Goal: Register for event/course: Sign up to attend an event or enroll in a course

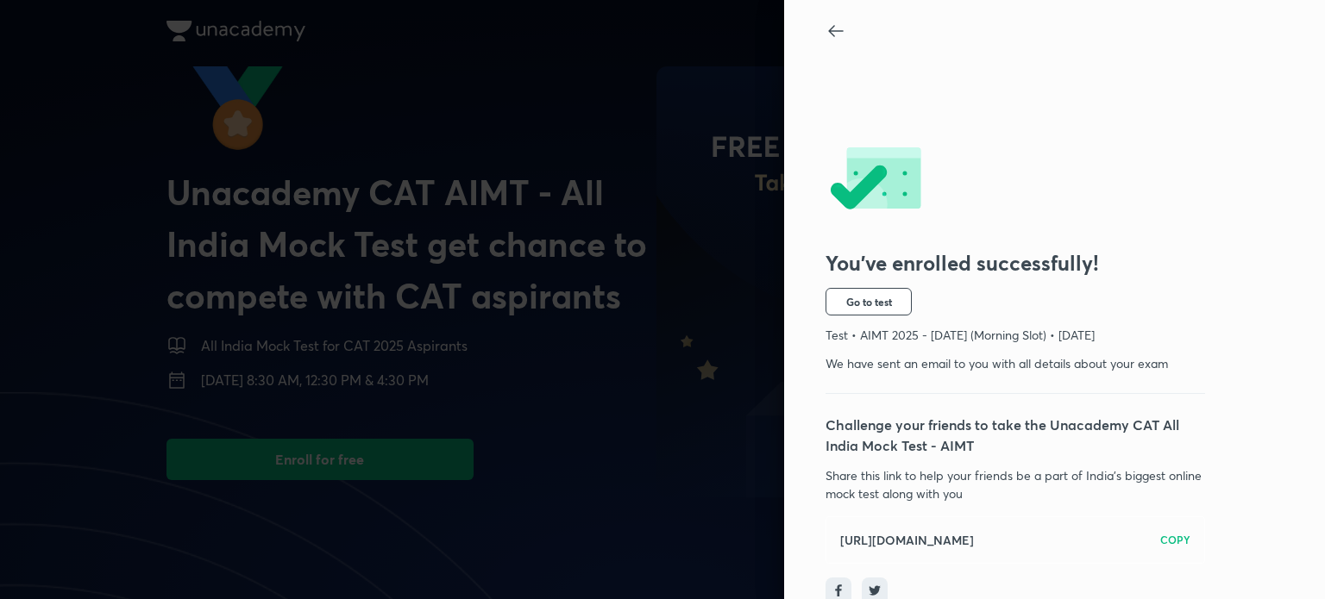
scroll to position [6, 0]
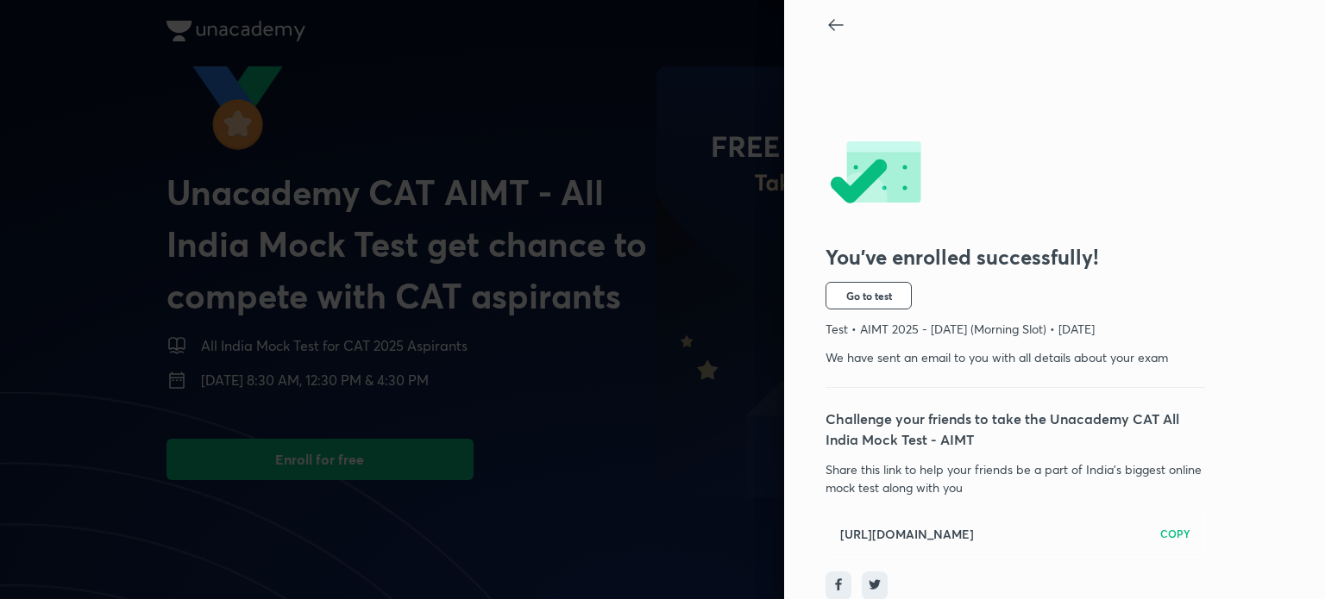
click at [1169, 526] on h6 "COPY" at bounding box center [1175, 534] width 30 height 16
click at [846, 299] on span "Go to test" at bounding box center [869, 296] width 46 height 14
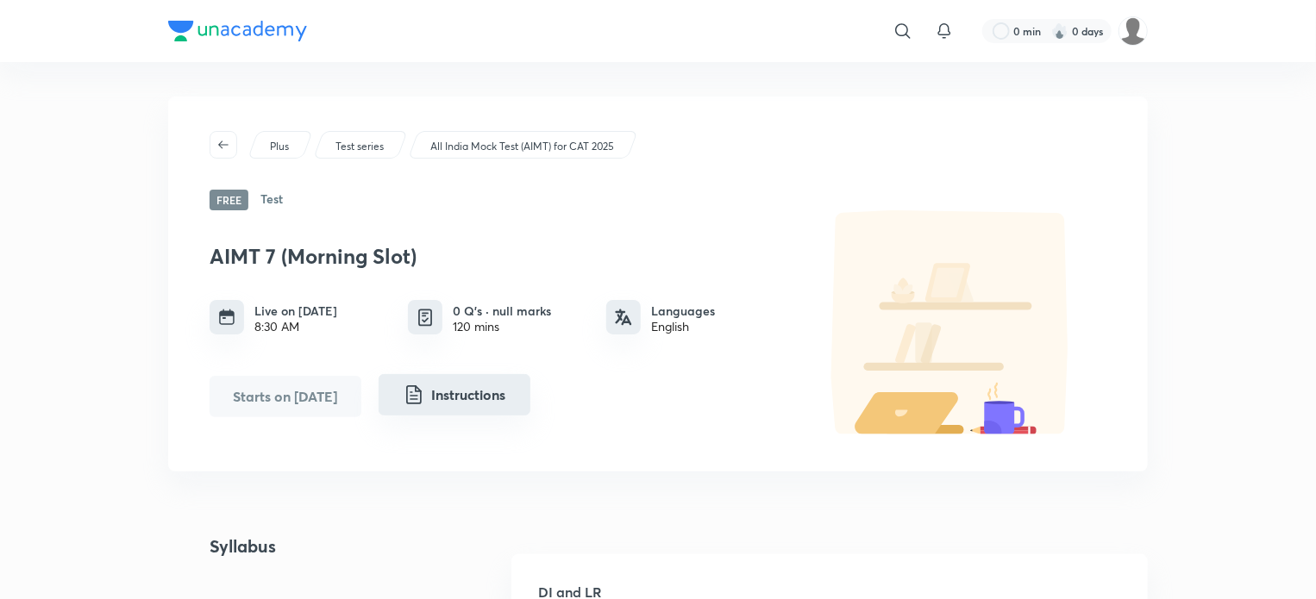
click at [443, 385] on button "Instructions" at bounding box center [455, 394] width 152 height 41
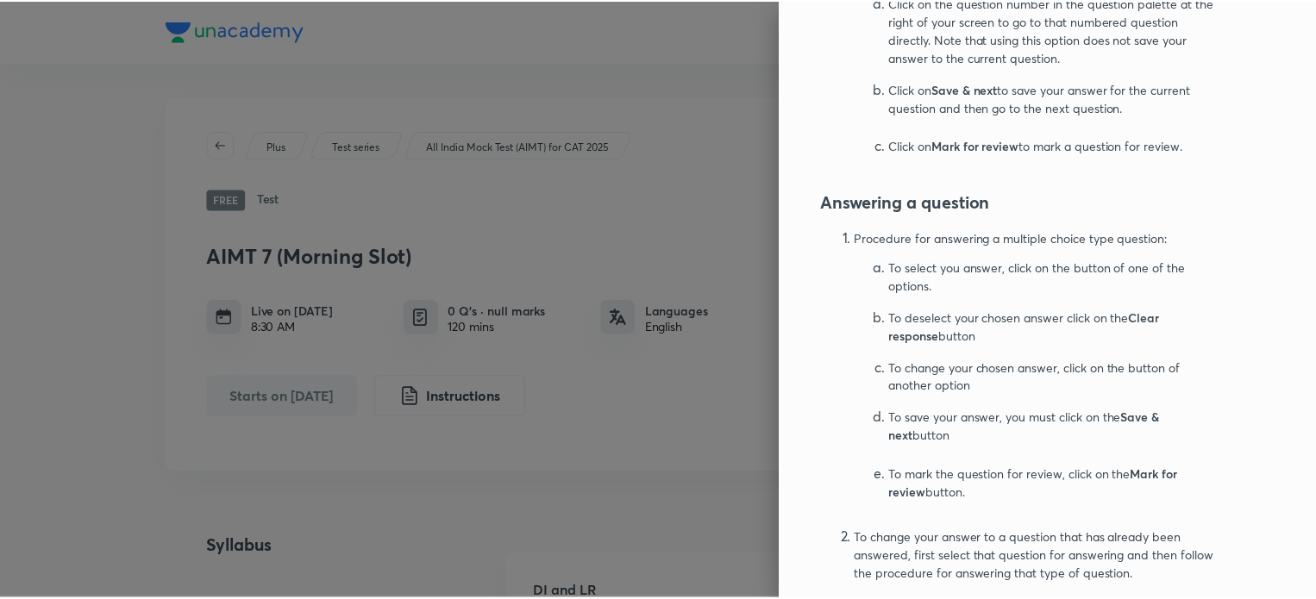
scroll to position [1141, 0]
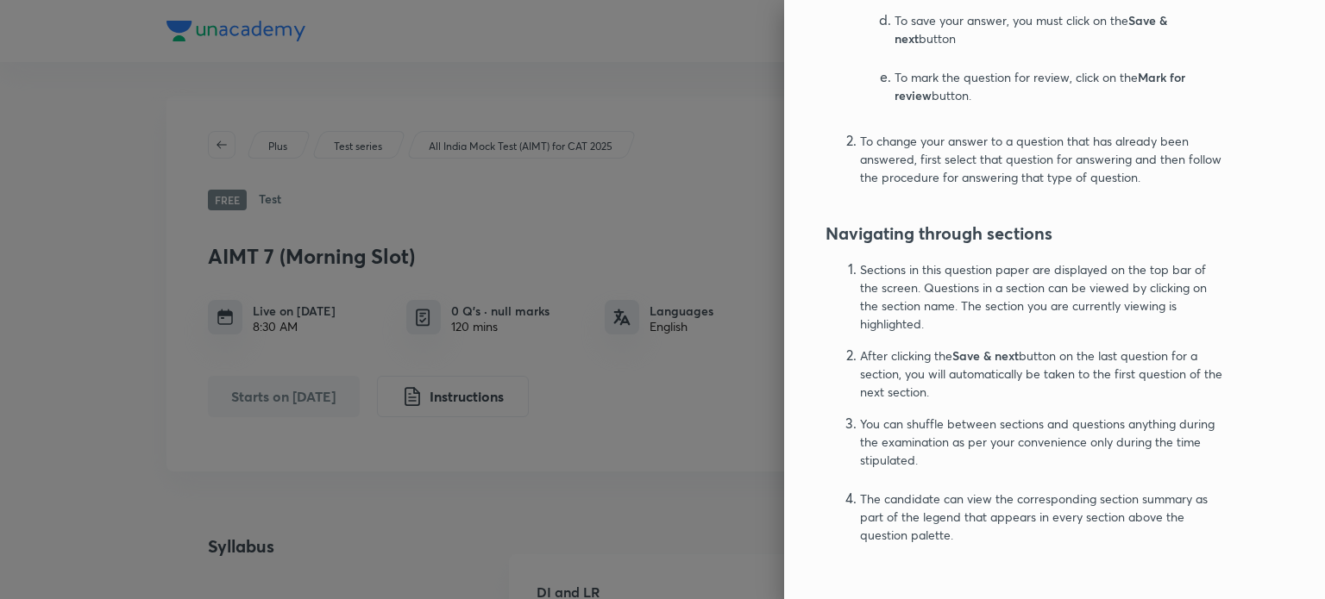
click at [684, 75] on div at bounding box center [662, 299] width 1325 height 599
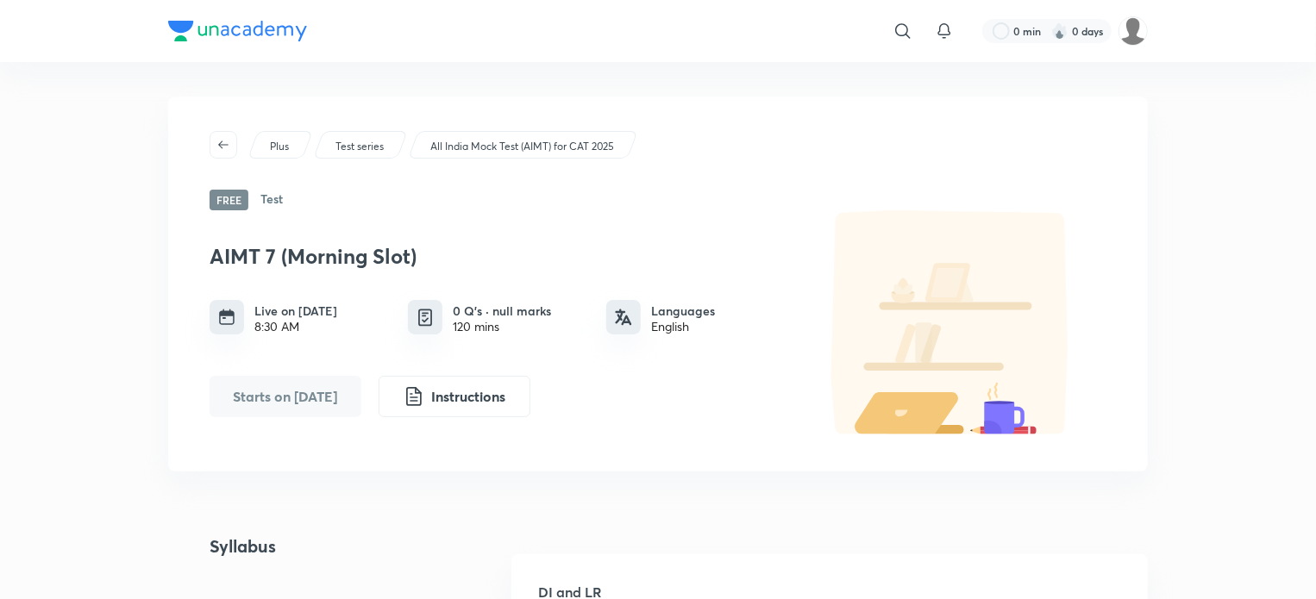
scroll to position [17, 0]
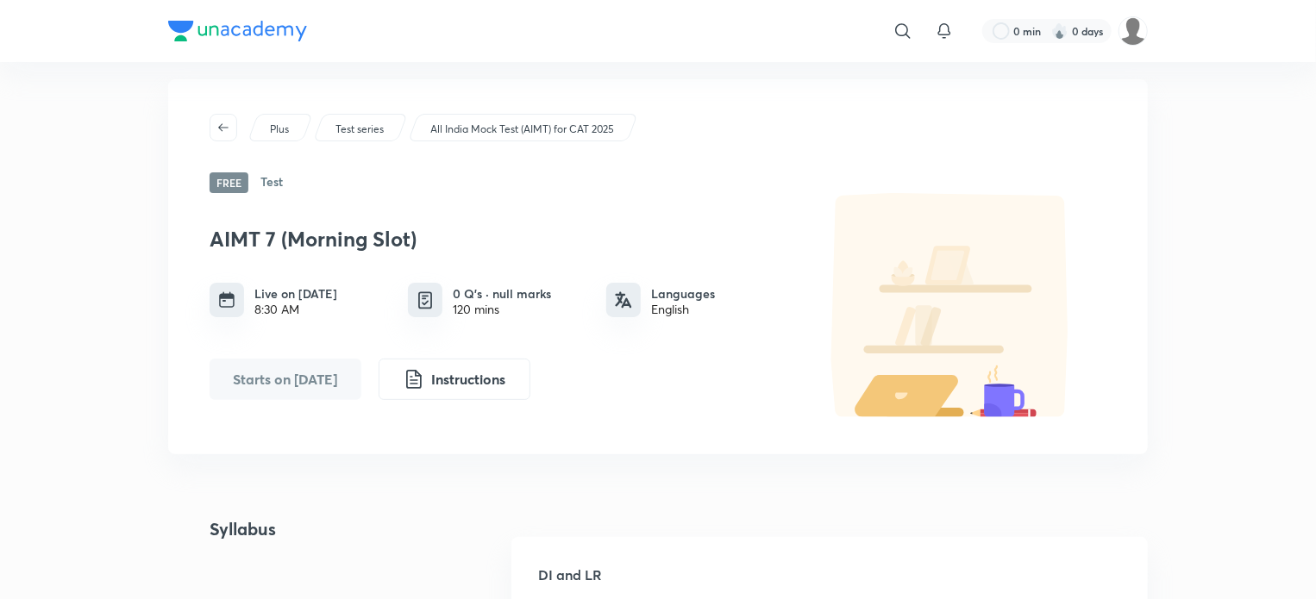
click at [269, 185] on h6 "Test" at bounding box center [271, 182] width 22 height 21
click at [364, 128] on p "Test series" at bounding box center [359, 130] width 48 height 16
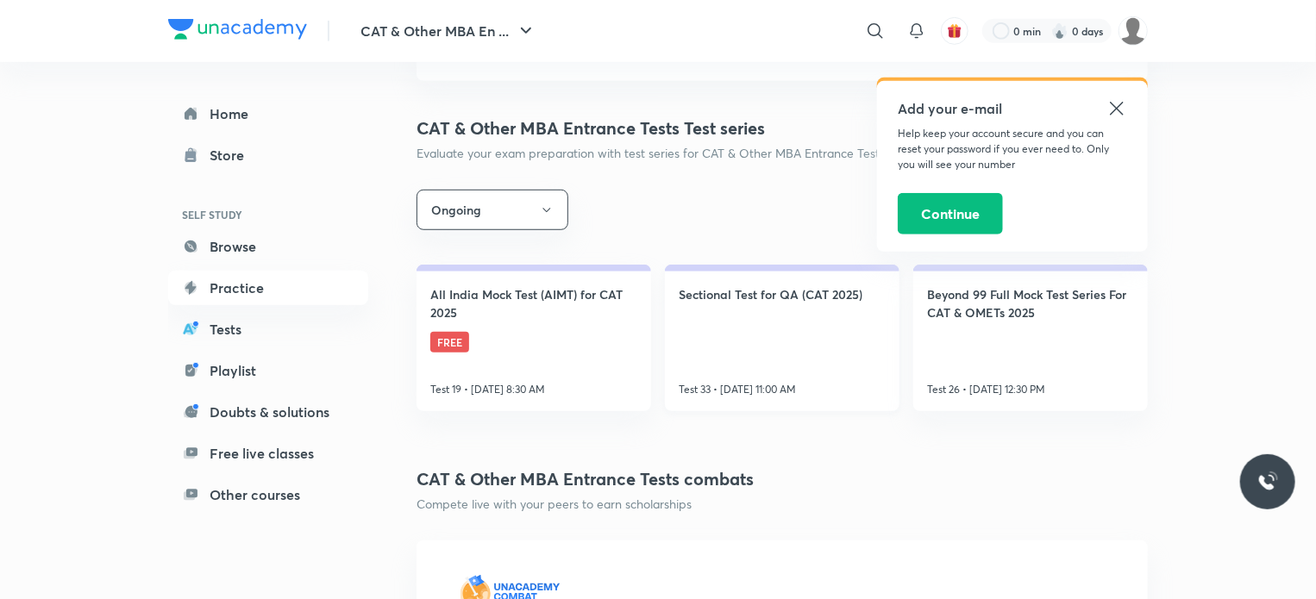
scroll to position [521, 0]
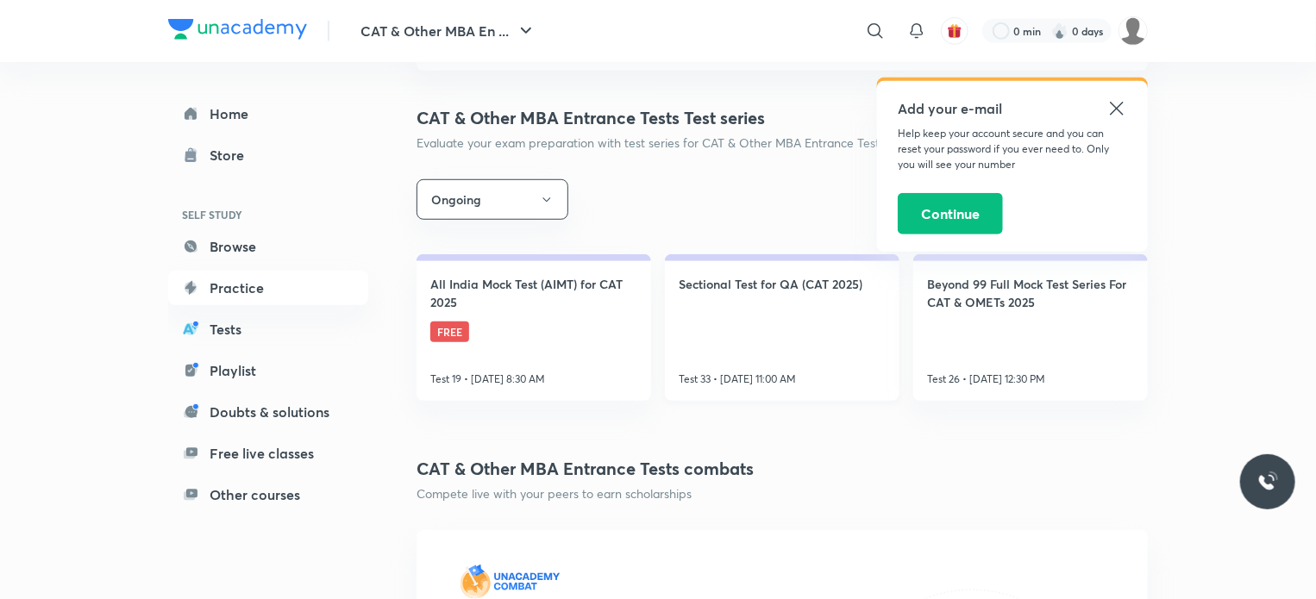
click at [814, 348] on link "Sectional Test for QA (CAT 2025) Test 33 • Oct 8, 11:00 AM" at bounding box center [782, 327] width 235 height 147
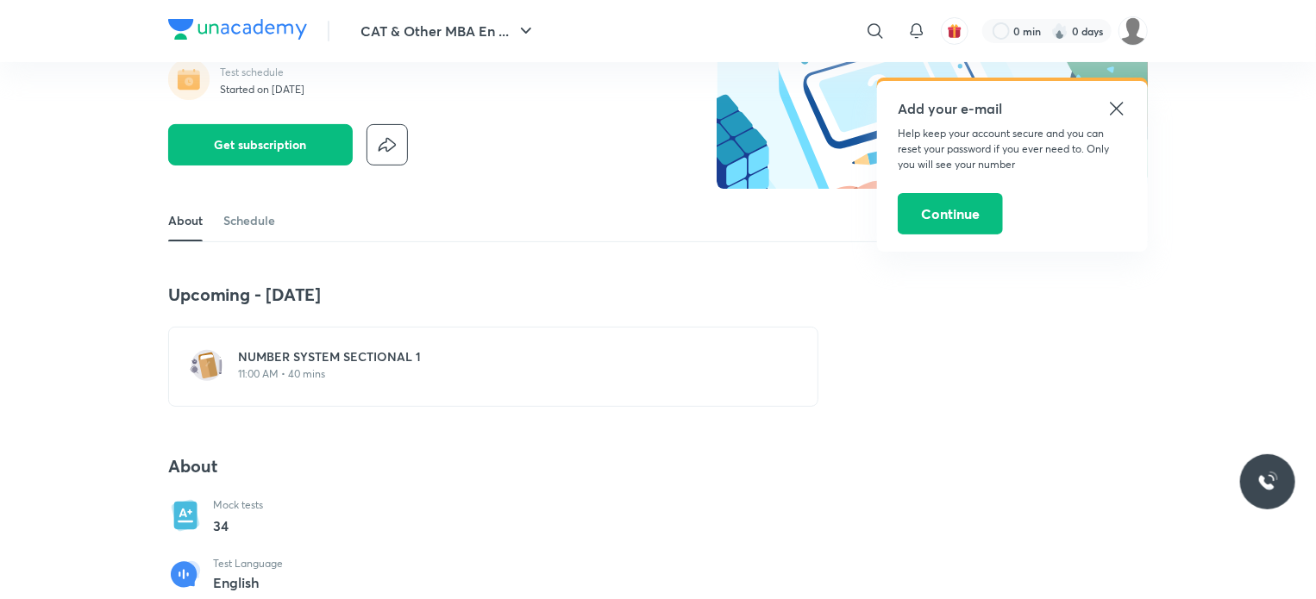
scroll to position [155, 0]
click at [1118, 106] on icon at bounding box center [1116, 108] width 21 height 21
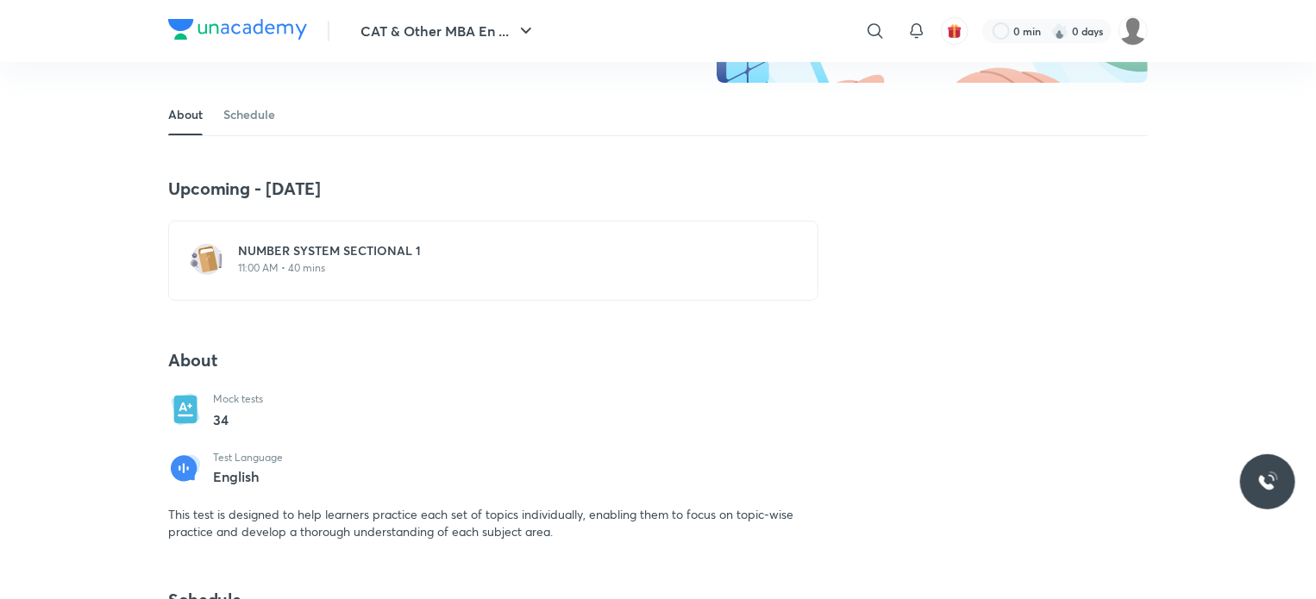
scroll to position [261, 0]
click at [297, 258] on div "NUMBER SYSTEM SECTIONAL 1 11:00 AM • 40 mins" at bounding box center [503, 257] width 531 height 33
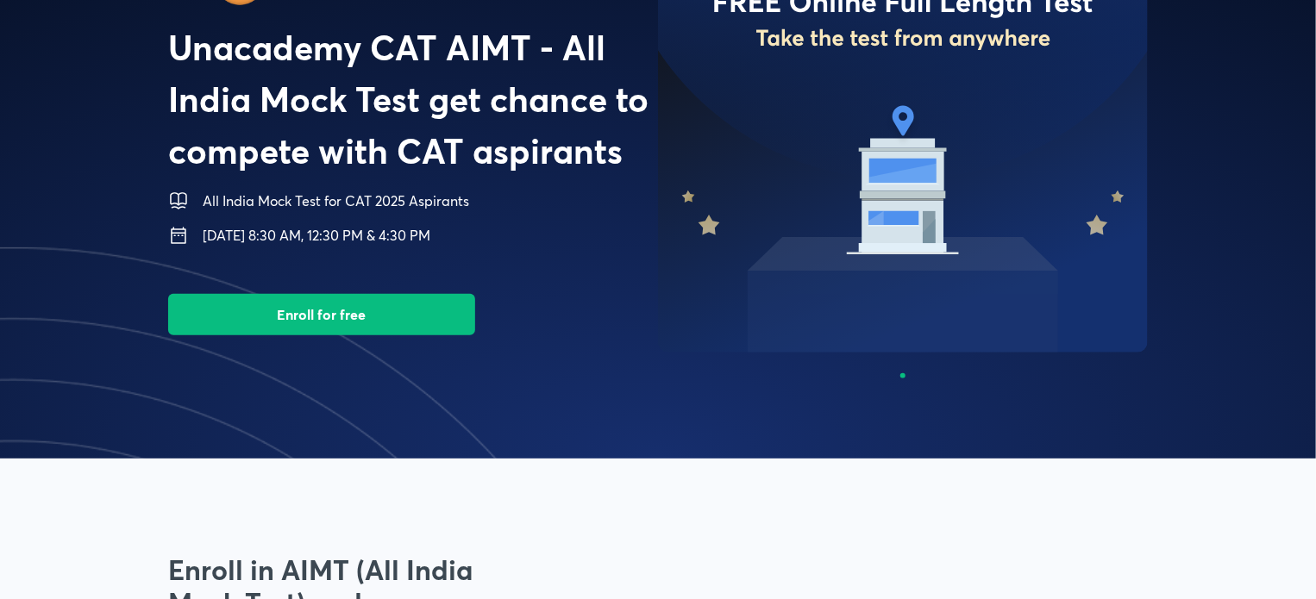
scroll to position [147, 0]
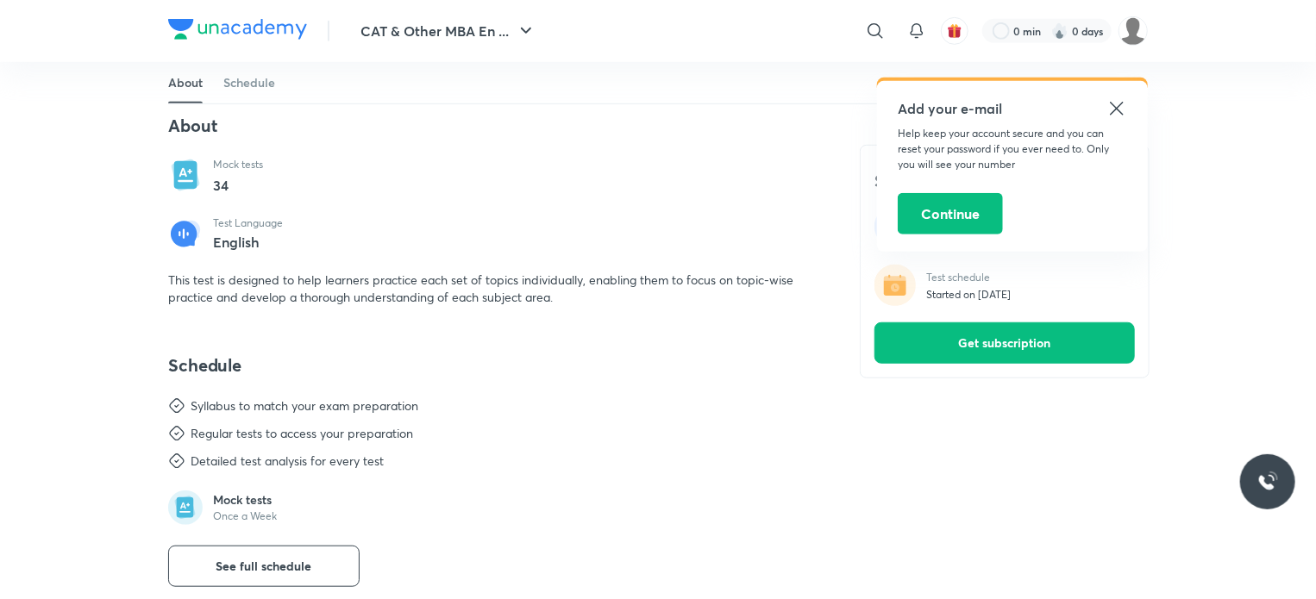
scroll to position [498, 0]
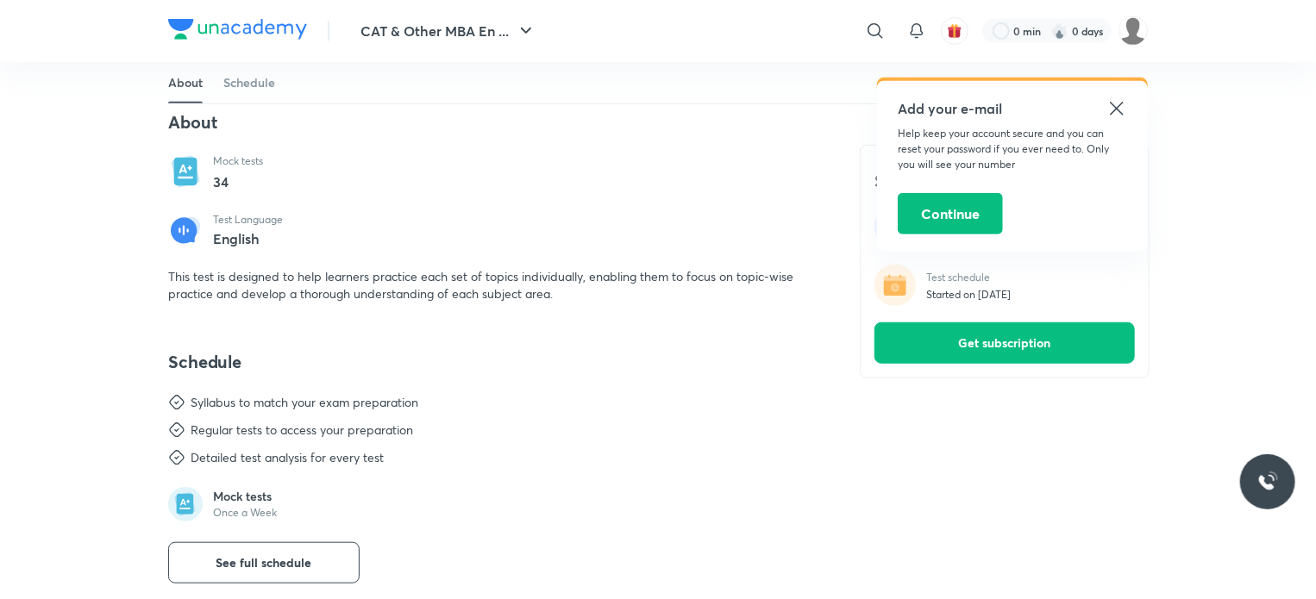
click at [1115, 112] on icon at bounding box center [1116, 108] width 21 height 21
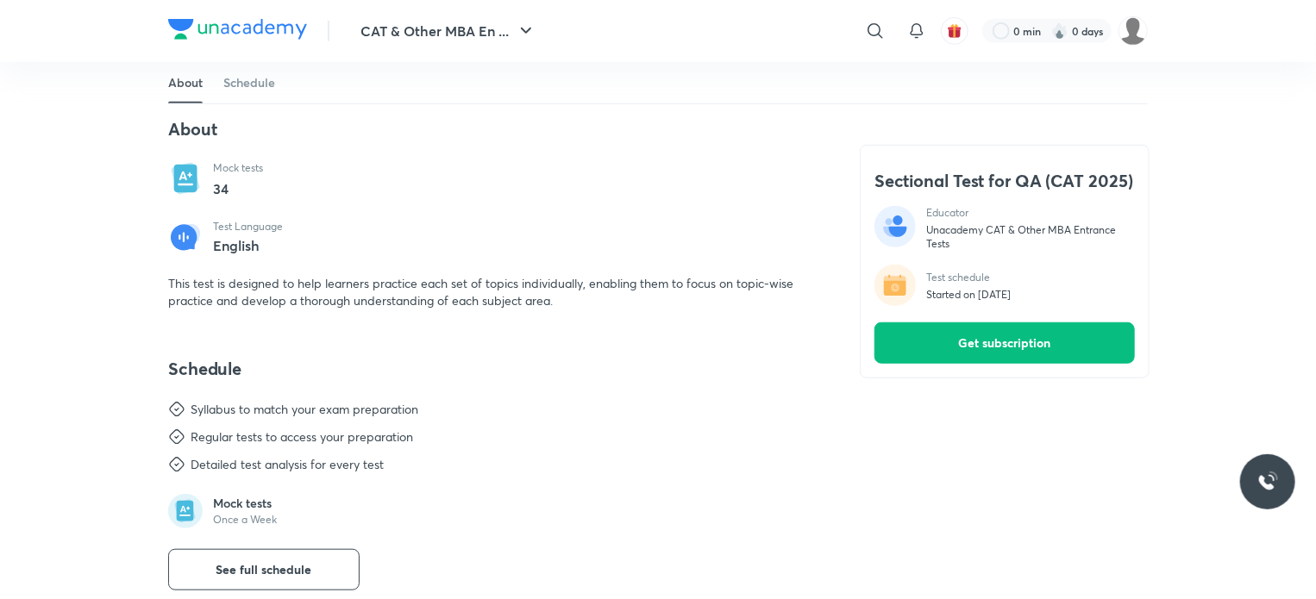
scroll to position [492, 0]
